Goal: Communication & Community: Answer question/provide support

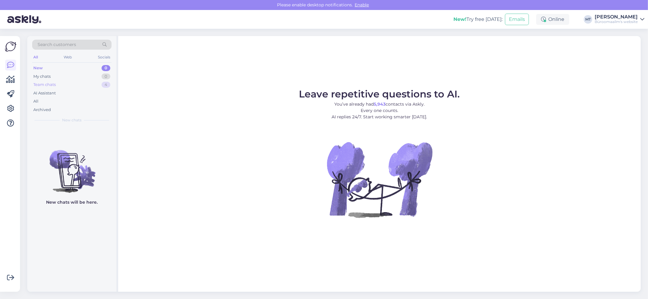
click at [40, 85] on div "Team chats" at bounding box center [44, 85] width 22 height 6
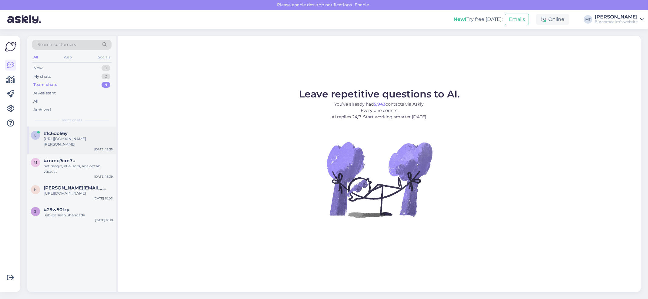
click at [60, 146] on div "[URL][DOMAIN_NAME][PERSON_NAME]" at bounding box center [78, 141] width 69 height 11
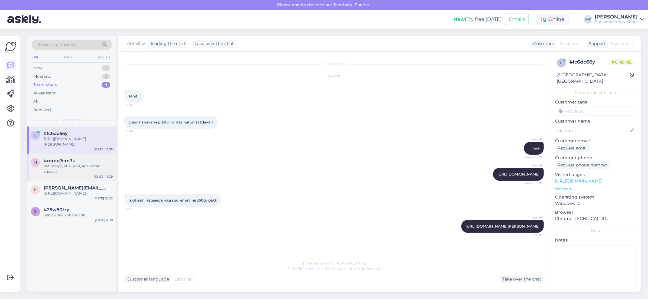
click at [49, 165] on div "net räägib, et ei sobi, aga ootan vastust" at bounding box center [78, 169] width 69 height 11
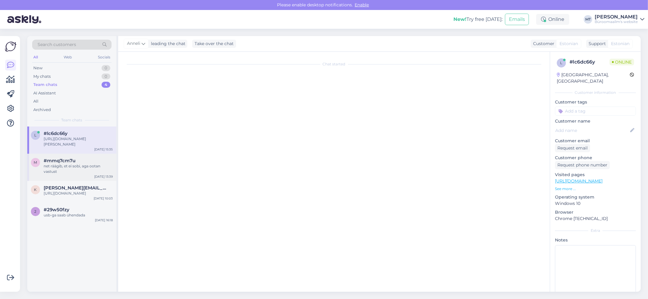
scroll to position [56, 0]
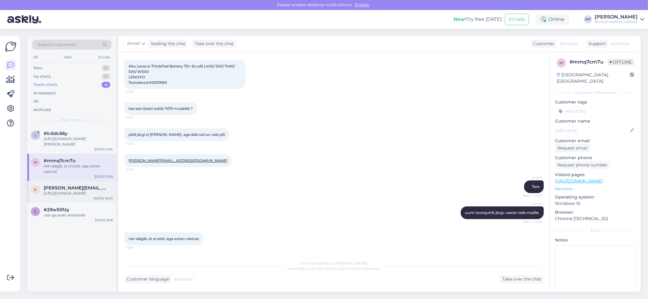
click at [59, 188] on span "[PERSON_NAME][EMAIL_ADDRESS][DOMAIN_NAME]" at bounding box center [75, 187] width 63 height 5
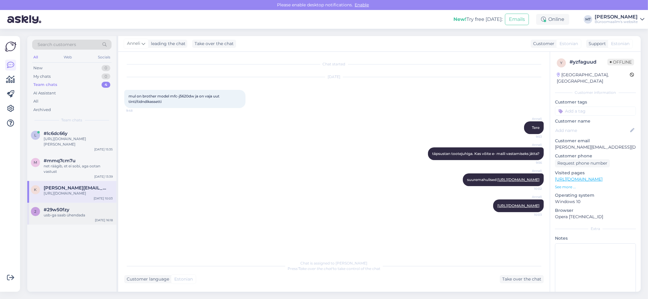
click at [50, 218] on div "usb-ga saab ühendada" at bounding box center [78, 215] width 69 height 5
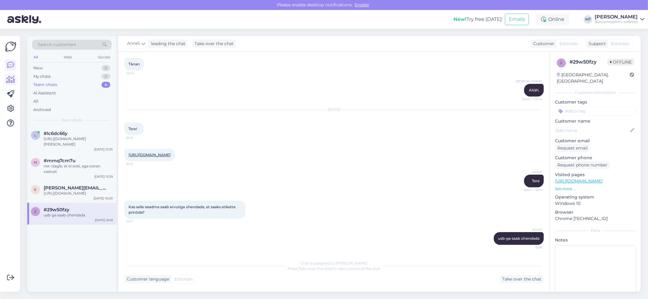
click at [8, 83] on icon at bounding box center [10, 79] width 9 height 7
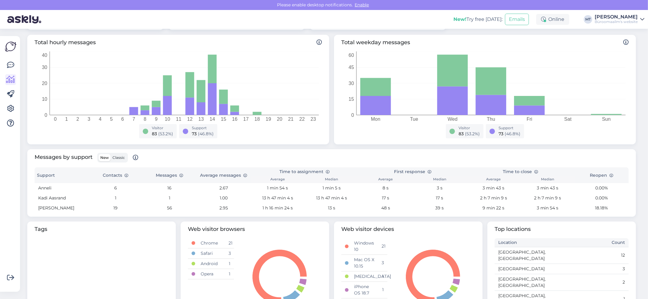
scroll to position [156, 0]
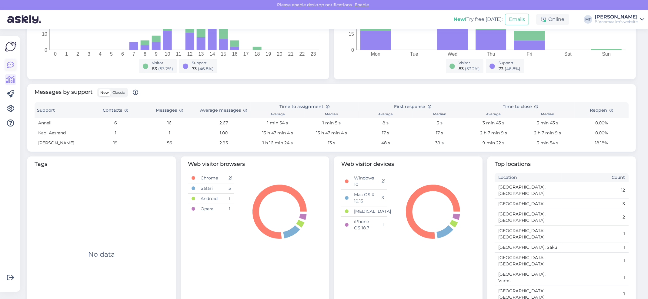
click at [11, 67] on icon at bounding box center [10, 65] width 7 height 7
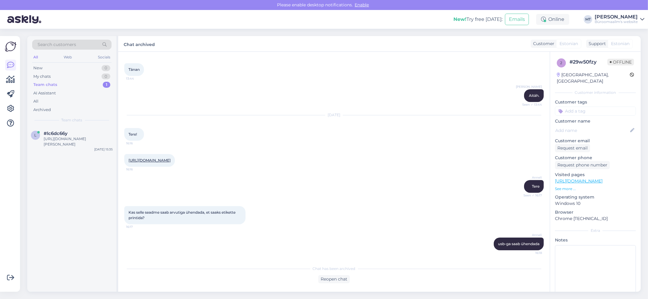
scroll to position [121, 0]
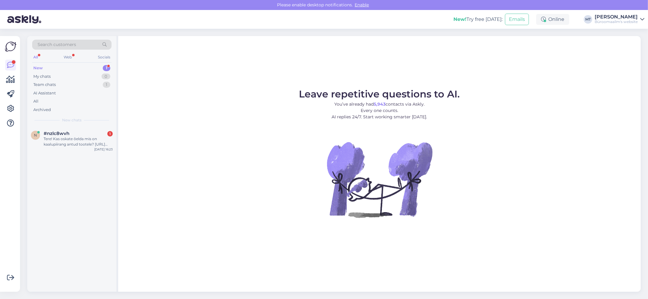
click at [38, 68] on div "New" at bounding box center [37, 68] width 9 height 6
click at [50, 143] on div "Tere! Kas oskate õelda mis on kaalupiirang antud tootele? https://www.byroomaai…" at bounding box center [78, 141] width 69 height 11
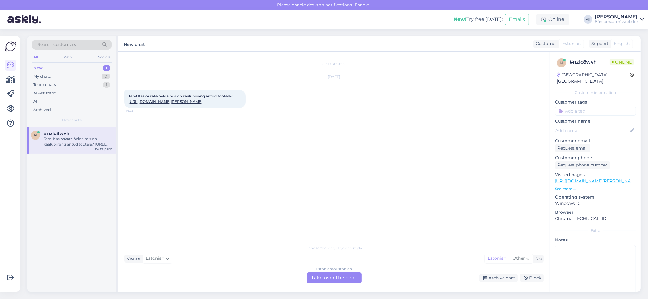
click at [334, 279] on div "Estonian to Estonian Take over the chat" at bounding box center [334, 278] width 55 height 11
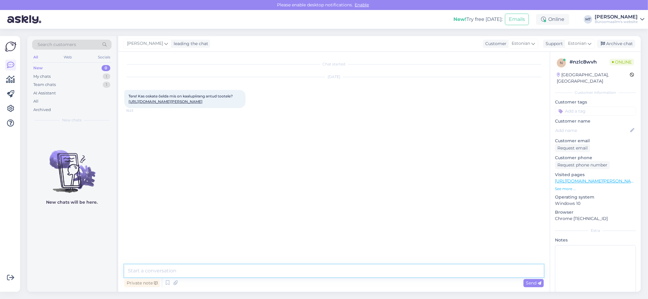
click at [161, 271] on textarea at bounding box center [333, 271] width 419 height 13
click at [181, 104] on link "https://www.byroomaailm.ee/moobel/toolid/tootoolid/tootool-comfo-3020-peatoega-…" at bounding box center [165, 101] width 74 height 5
click at [167, 275] on textarea "Tere." at bounding box center [333, 271] width 419 height 13
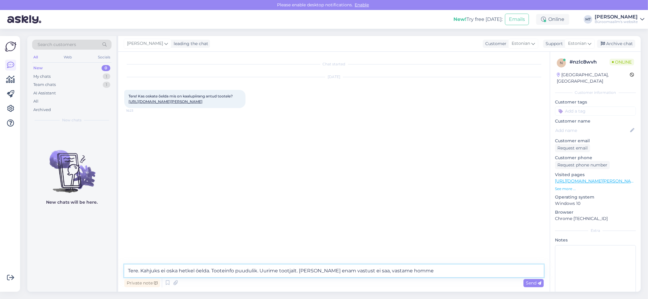
type textarea "Tere. Kahjuks ei oska hetkel öelda. Tooteinfo puudulik. Uurime tootjalt. Täna e…"
